Goal: Task Accomplishment & Management: Use online tool/utility

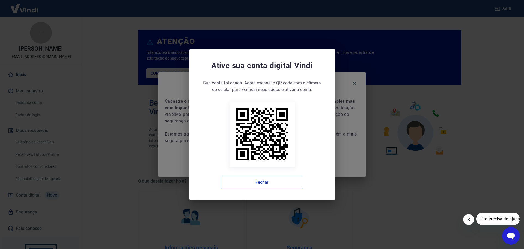
click at [273, 178] on button "Fechar" at bounding box center [261, 181] width 83 height 13
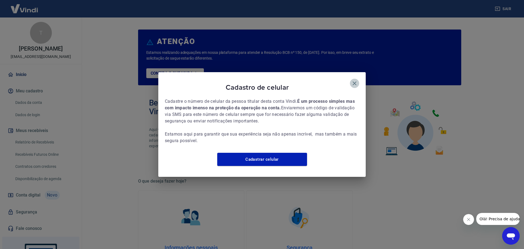
click at [355, 82] on icon "button" at bounding box center [354, 83] width 7 height 7
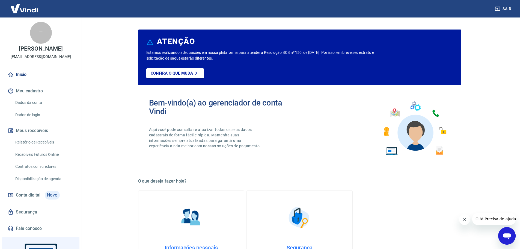
click at [52, 159] on link "Recebíveis Futuros Online" at bounding box center [44, 154] width 62 height 11
